Goal: Information Seeking & Learning: Learn about a topic

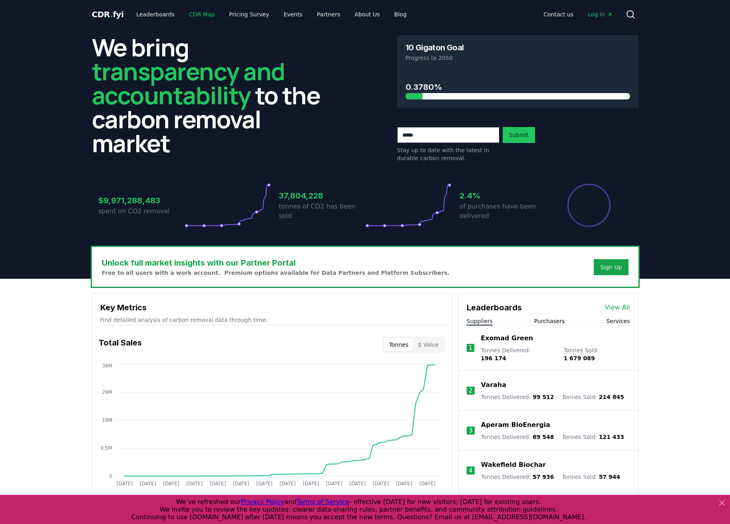
click at [195, 16] on link "CDR Map" at bounding box center [202, 14] width 38 height 14
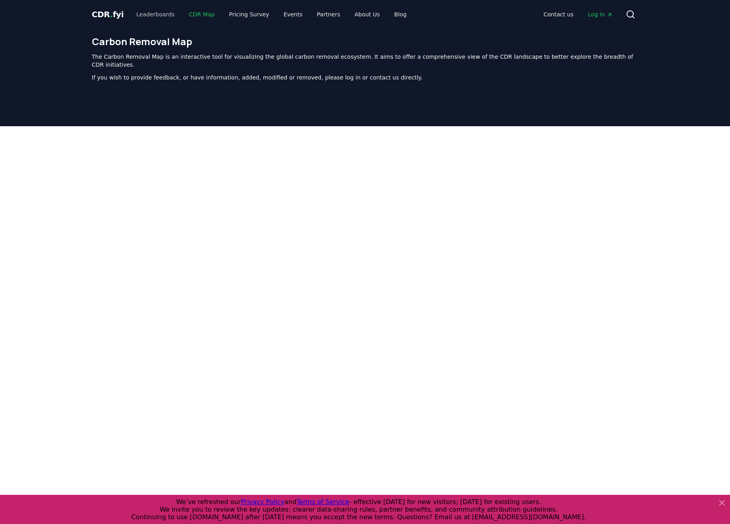
click at [153, 15] on link "Leaderboards" at bounding box center [155, 14] width 51 height 14
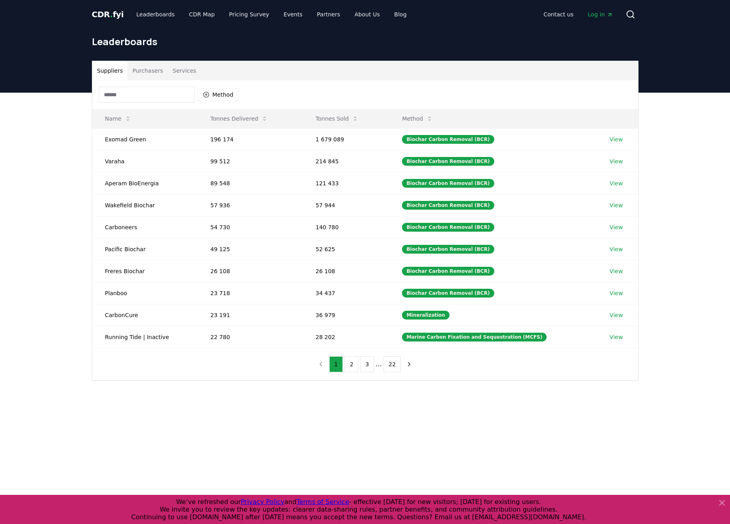
click at [148, 75] on button "Purchasers" at bounding box center [147, 70] width 40 height 19
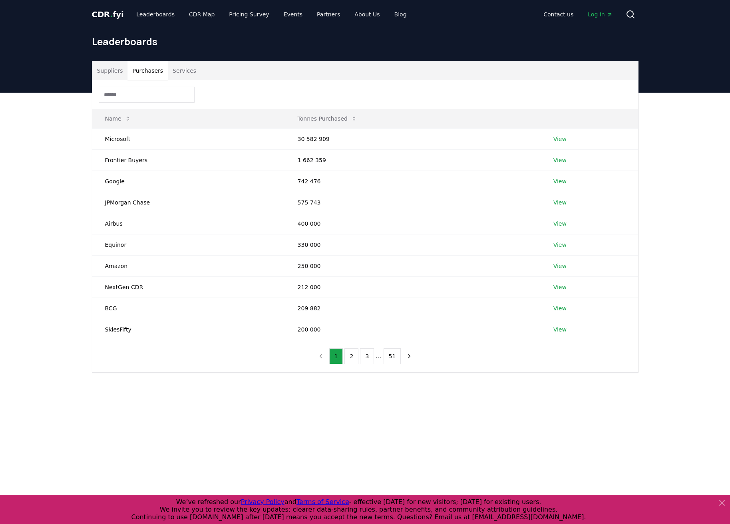
click at [157, 96] on input at bounding box center [147, 95] width 96 height 16
click at [182, 73] on button "Services" at bounding box center [184, 70] width 33 height 19
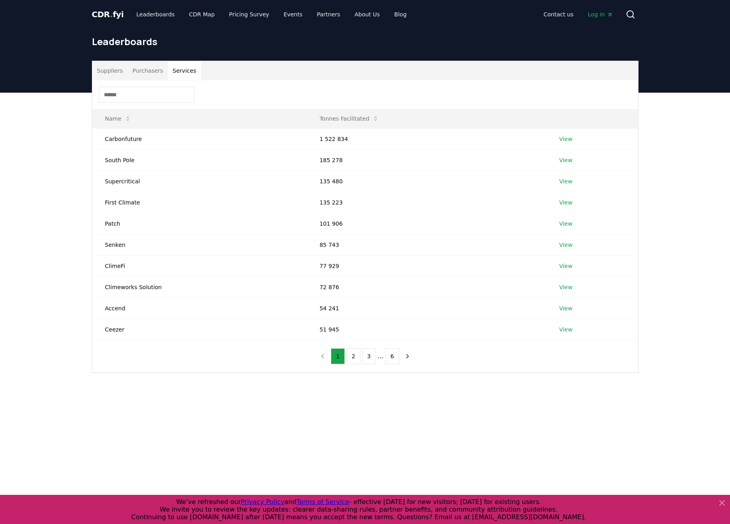
click at [145, 75] on button "Purchasers" at bounding box center [147, 70] width 40 height 19
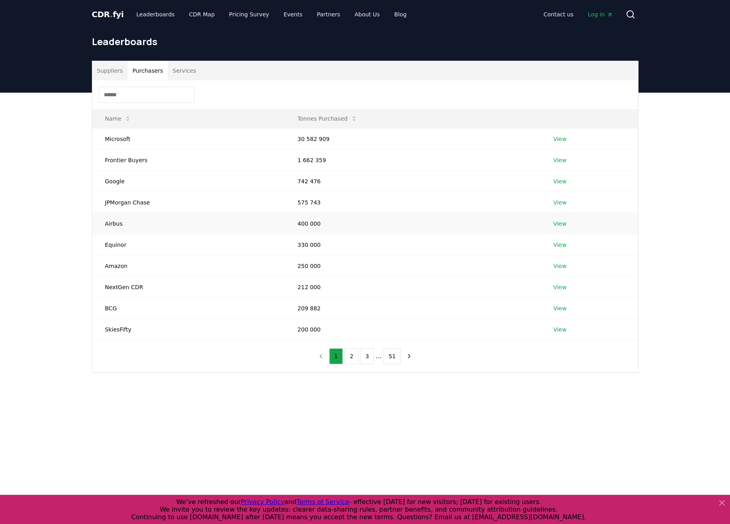
click at [119, 224] on td "Airbus" at bounding box center [188, 223] width 193 height 21
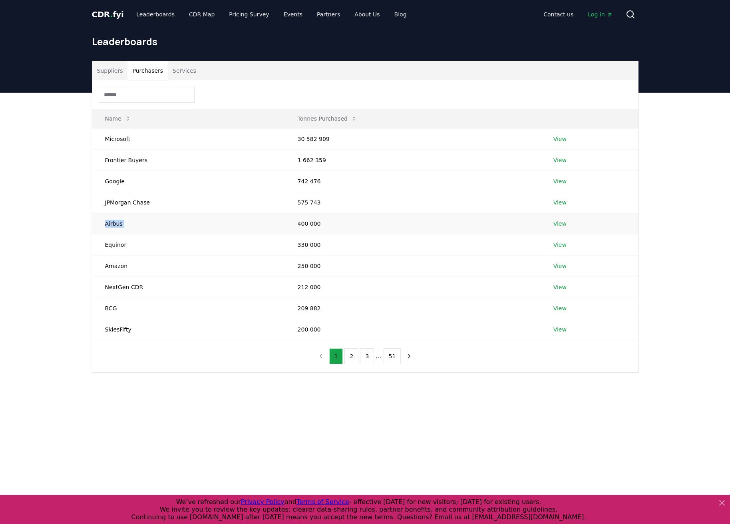
click at [119, 224] on td "Airbus" at bounding box center [188, 223] width 193 height 21
click at [349, 354] on button "2" at bounding box center [351, 356] width 14 height 16
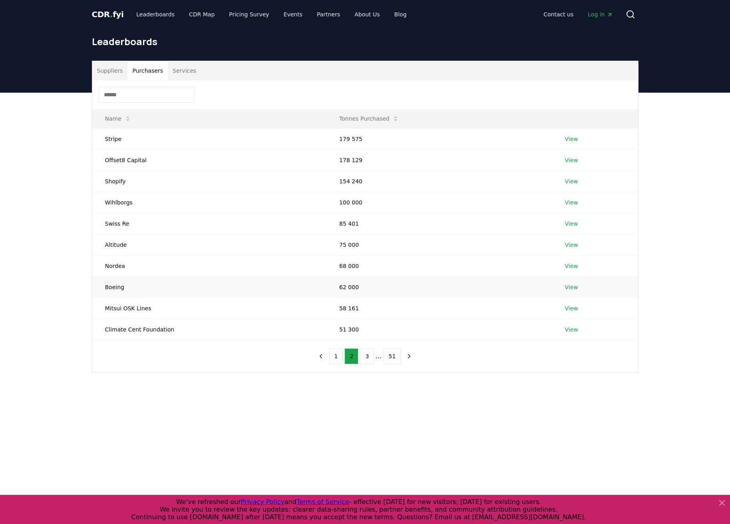
click at [110, 288] on td "Boeing" at bounding box center [209, 286] width 234 height 21
click at [365, 353] on button "3" at bounding box center [367, 356] width 14 height 16
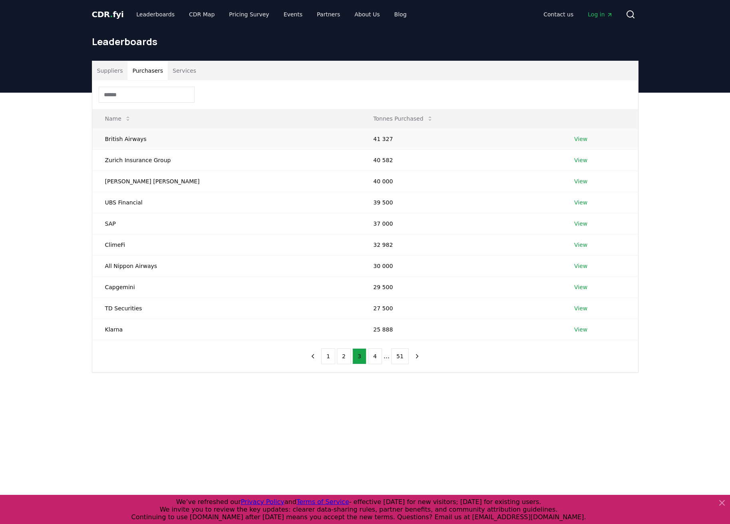
click at [574, 138] on link "View" at bounding box center [580, 139] width 13 height 8
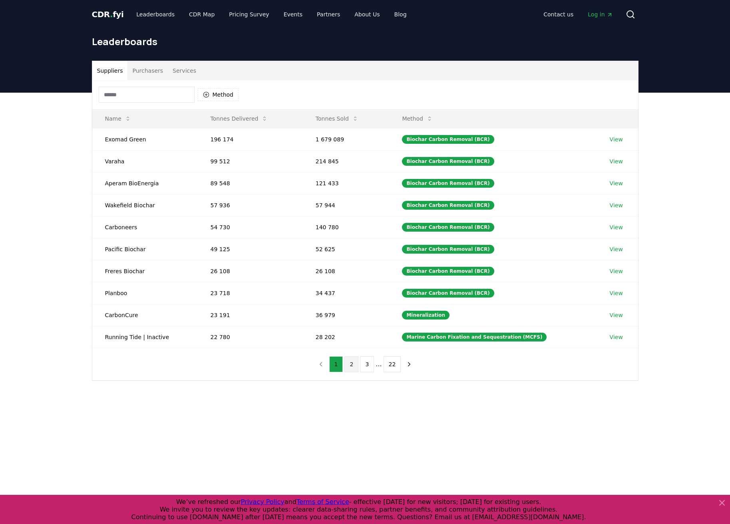
click at [349, 361] on button "2" at bounding box center [351, 364] width 14 height 16
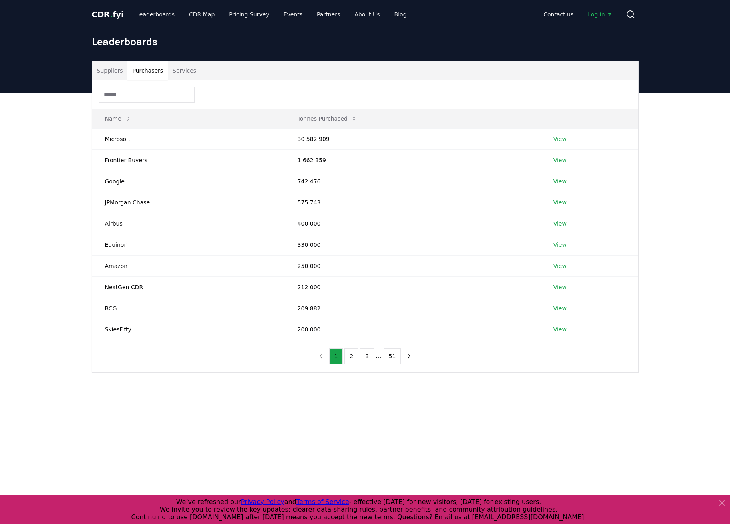
click at [149, 73] on button "Purchasers" at bounding box center [147, 70] width 40 height 19
click at [350, 363] on button "2" at bounding box center [351, 356] width 14 height 16
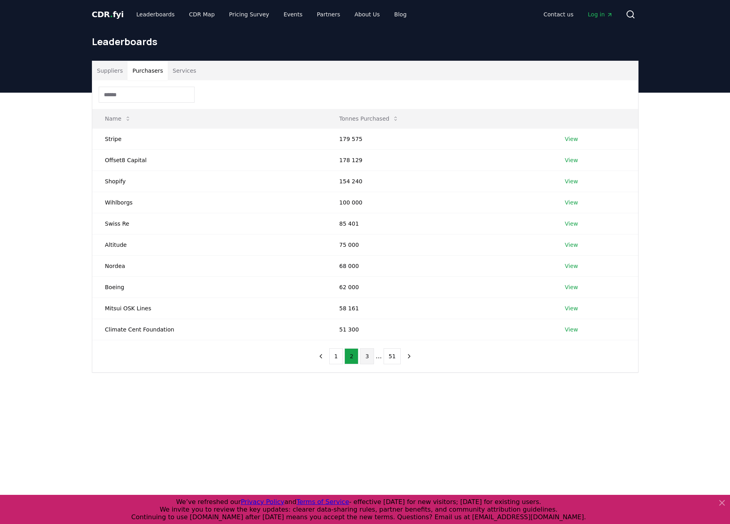
click at [367, 363] on button "3" at bounding box center [367, 356] width 14 height 16
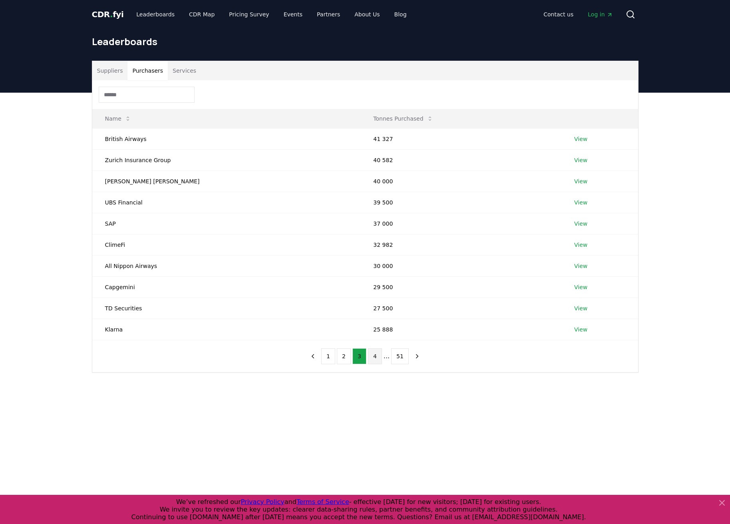
click at [371, 360] on button "4" at bounding box center [375, 356] width 14 height 16
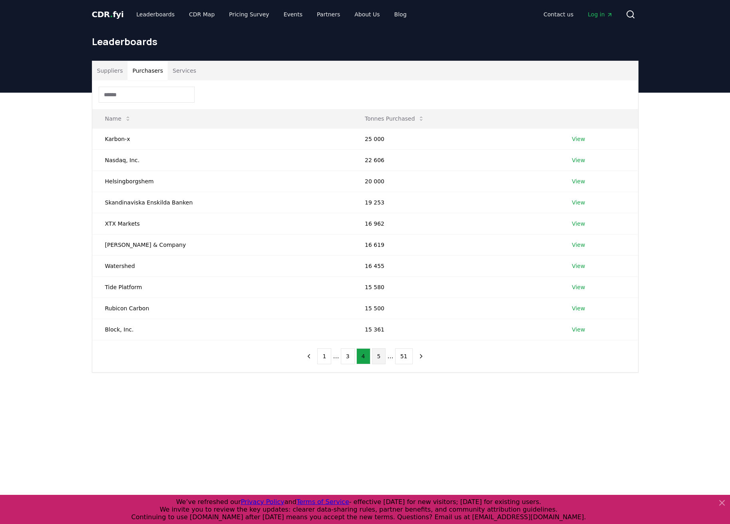
click at [377, 358] on button "5" at bounding box center [379, 356] width 14 height 16
